Goal: Entertainment & Leisure: Consume media (video, audio)

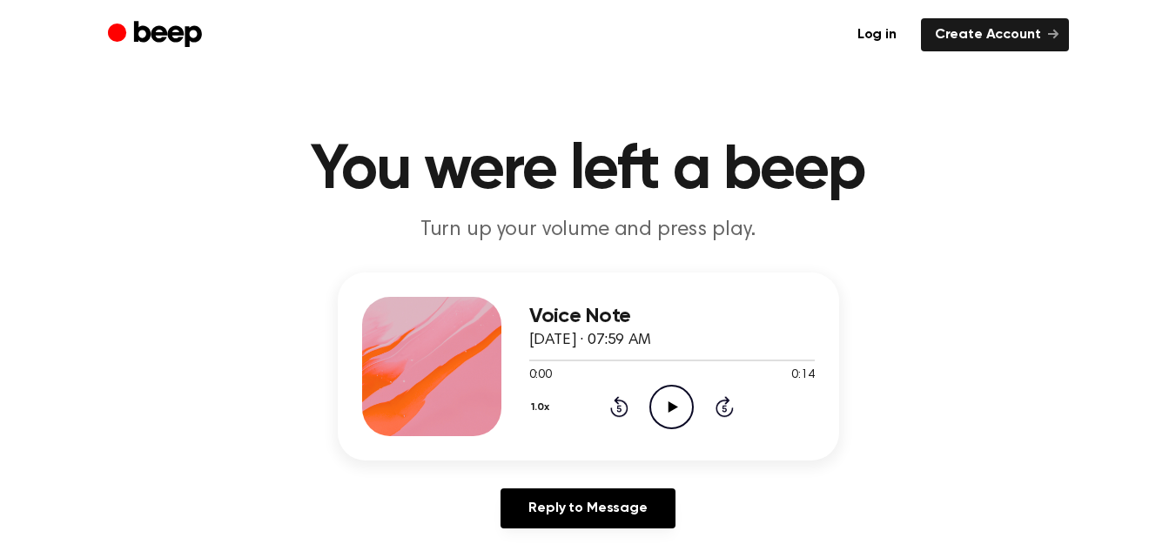
click at [660, 404] on icon "Play Audio" at bounding box center [671, 407] width 44 height 44
click at [660, 404] on icon "Pause Audio" at bounding box center [671, 407] width 44 height 44
click at [666, 420] on icon "Play Audio" at bounding box center [671, 407] width 44 height 44
click at [667, 418] on icon "Pause Audio" at bounding box center [671, 407] width 44 height 44
click at [667, 405] on icon "Play Audio" at bounding box center [671, 407] width 44 height 44
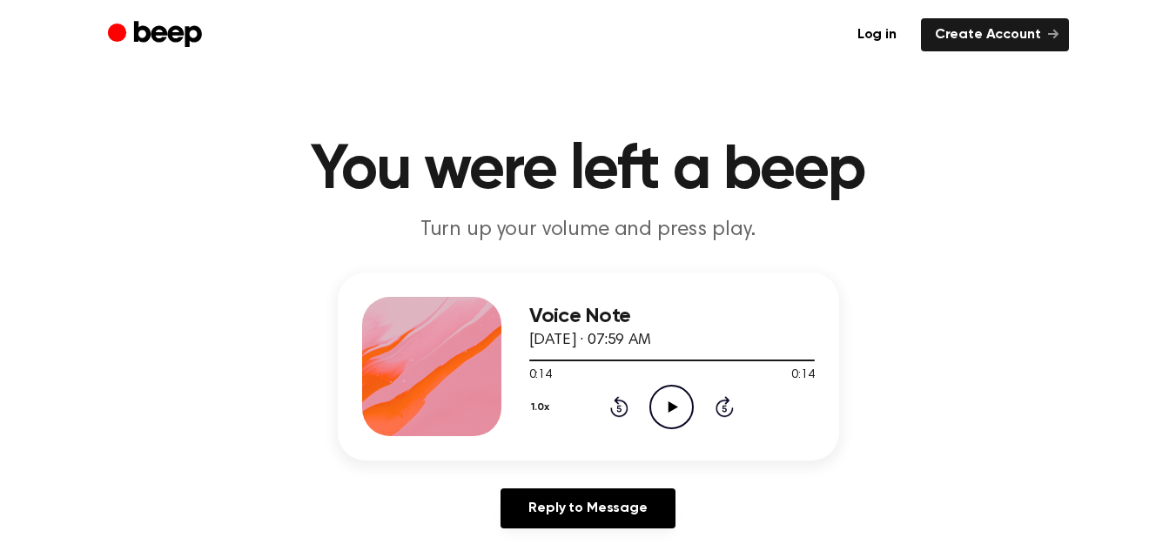
click at [664, 401] on icon "Play Audio" at bounding box center [671, 407] width 44 height 44
click at [669, 405] on icon at bounding box center [673, 406] width 10 height 11
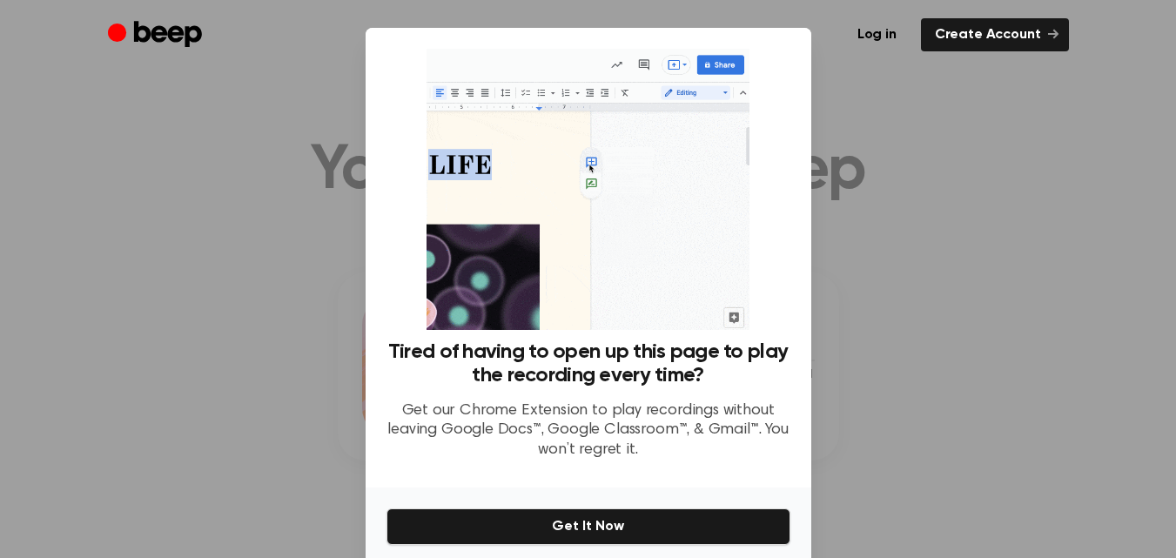
click at [639, 175] on img at bounding box center [587, 189] width 323 height 281
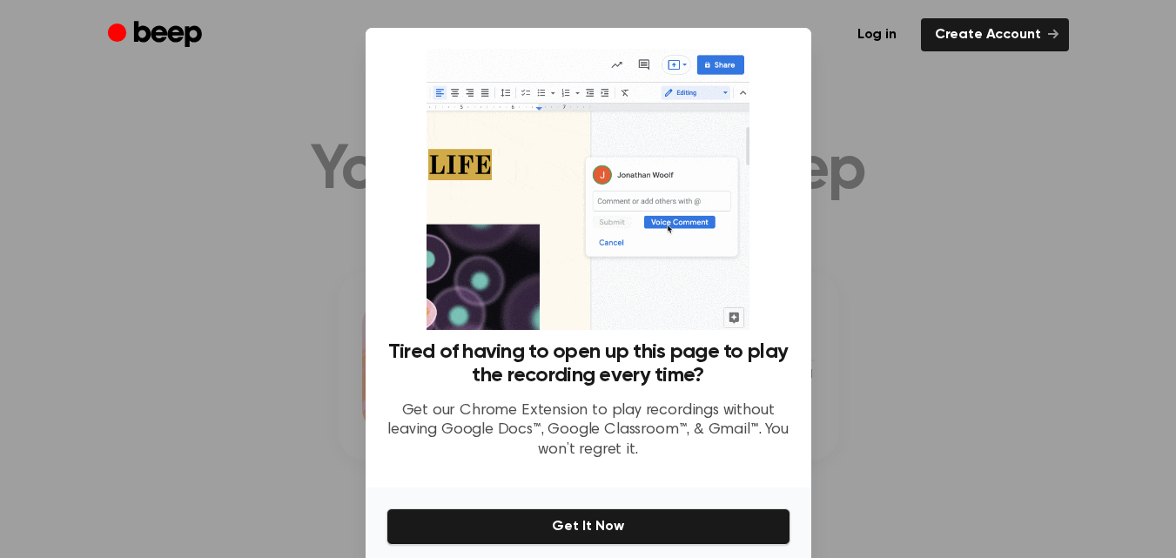
click at [880, 203] on div at bounding box center [588, 279] width 1176 height 558
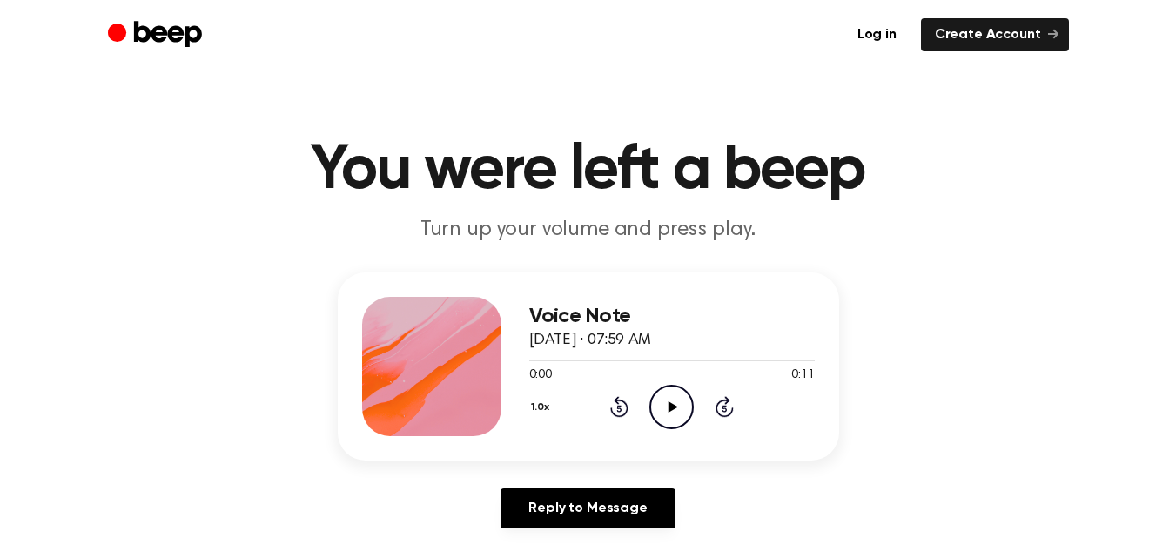
click at [652, 419] on icon "Play Audio" at bounding box center [671, 407] width 44 height 44
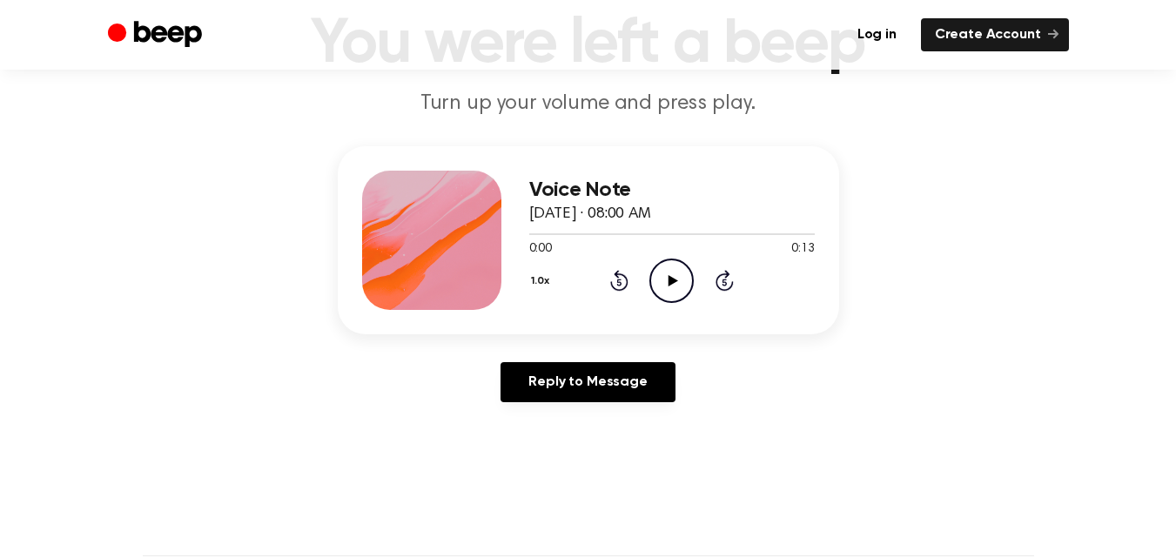
scroll to position [128, 0]
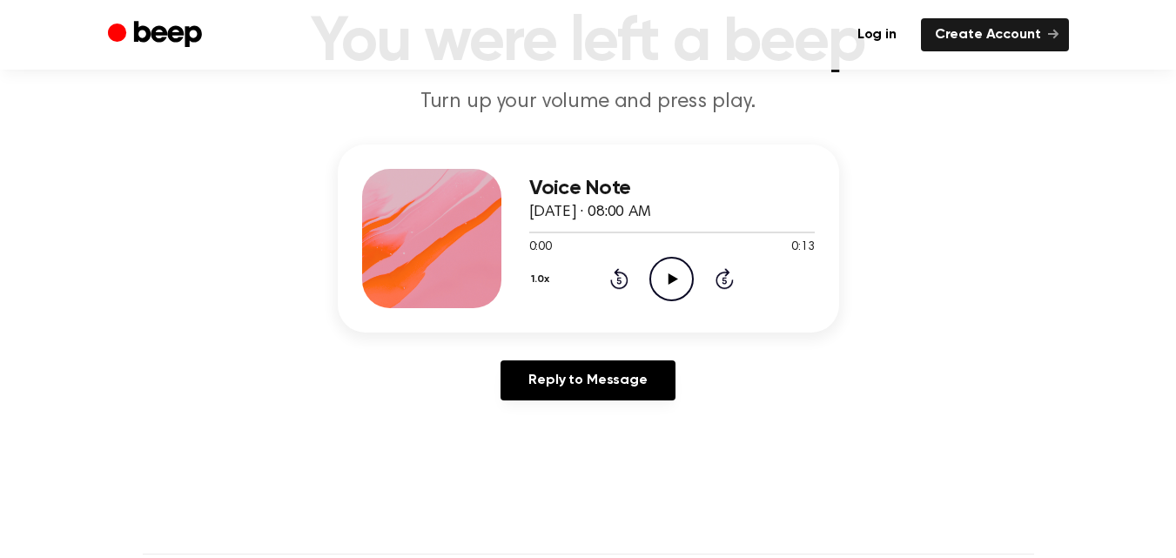
click at [643, 281] on div "1.0x Rewind 5 seconds Play Audio Skip 5 seconds" at bounding box center [671, 279] width 285 height 44
click at [657, 287] on icon "Play Audio" at bounding box center [671, 279] width 44 height 44
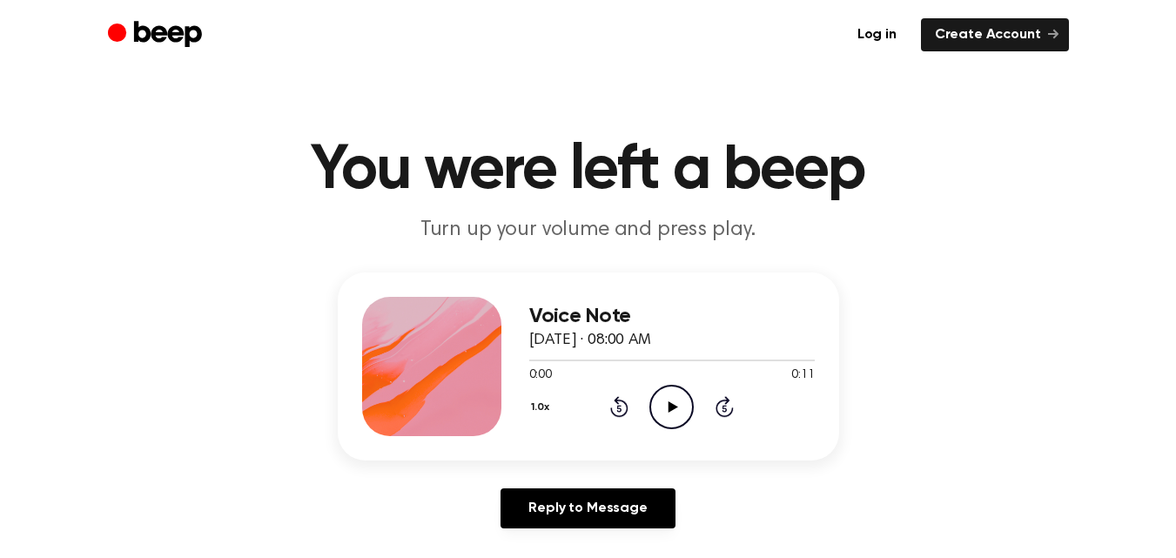
click at [662, 423] on icon "Play Audio" at bounding box center [671, 407] width 44 height 44
click at [667, 402] on icon "Play Audio" at bounding box center [671, 407] width 44 height 44
click at [668, 430] on div "Voice Note August 28, 2025 · 08:01 AM 0:00 0:10 Your browser does not support t…" at bounding box center [671, 366] width 285 height 139
click at [663, 415] on icon "Play Audio" at bounding box center [671, 407] width 44 height 44
click at [672, 417] on icon "Play Audio" at bounding box center [671, 407] width 44 height 44
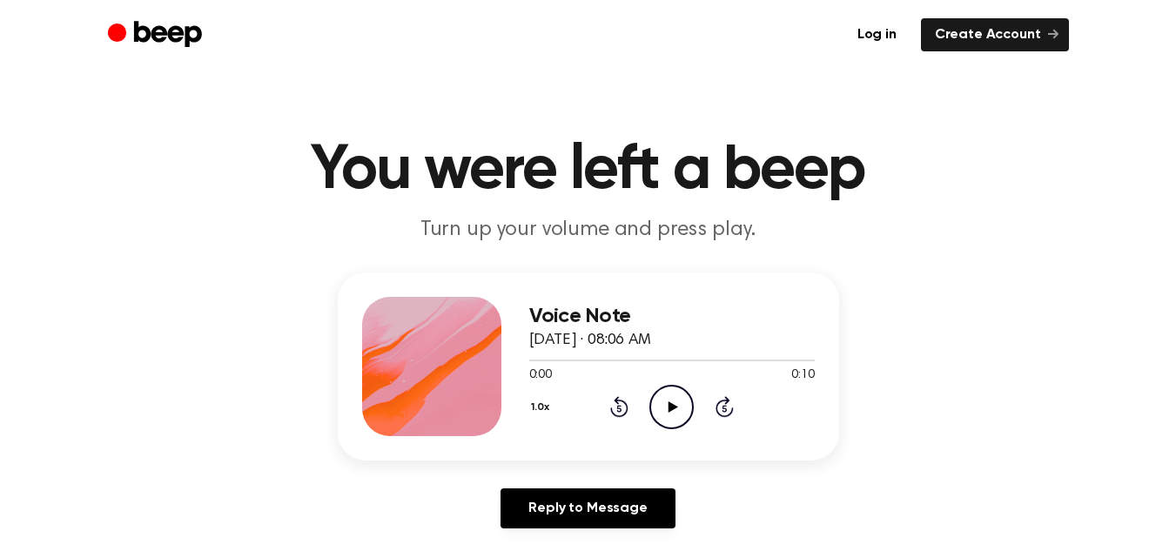
click at [658, 406] on icon "Play Audio" at bounding box center [671, 407] width 44 height 44
click at [656, 395] on icon "Play Audio" at bounding box center [671, 407] width 44 height 44
click at [667, 408] on icon "Play Audio" at bounding box center [671, 407] width 44 height 44
click at [662, 408] on icon "Play Audio" at bounding box center [671, 407] width 44 height 44
